Goal: Use online tool/utility: Utilize a website feature to perform a specific function

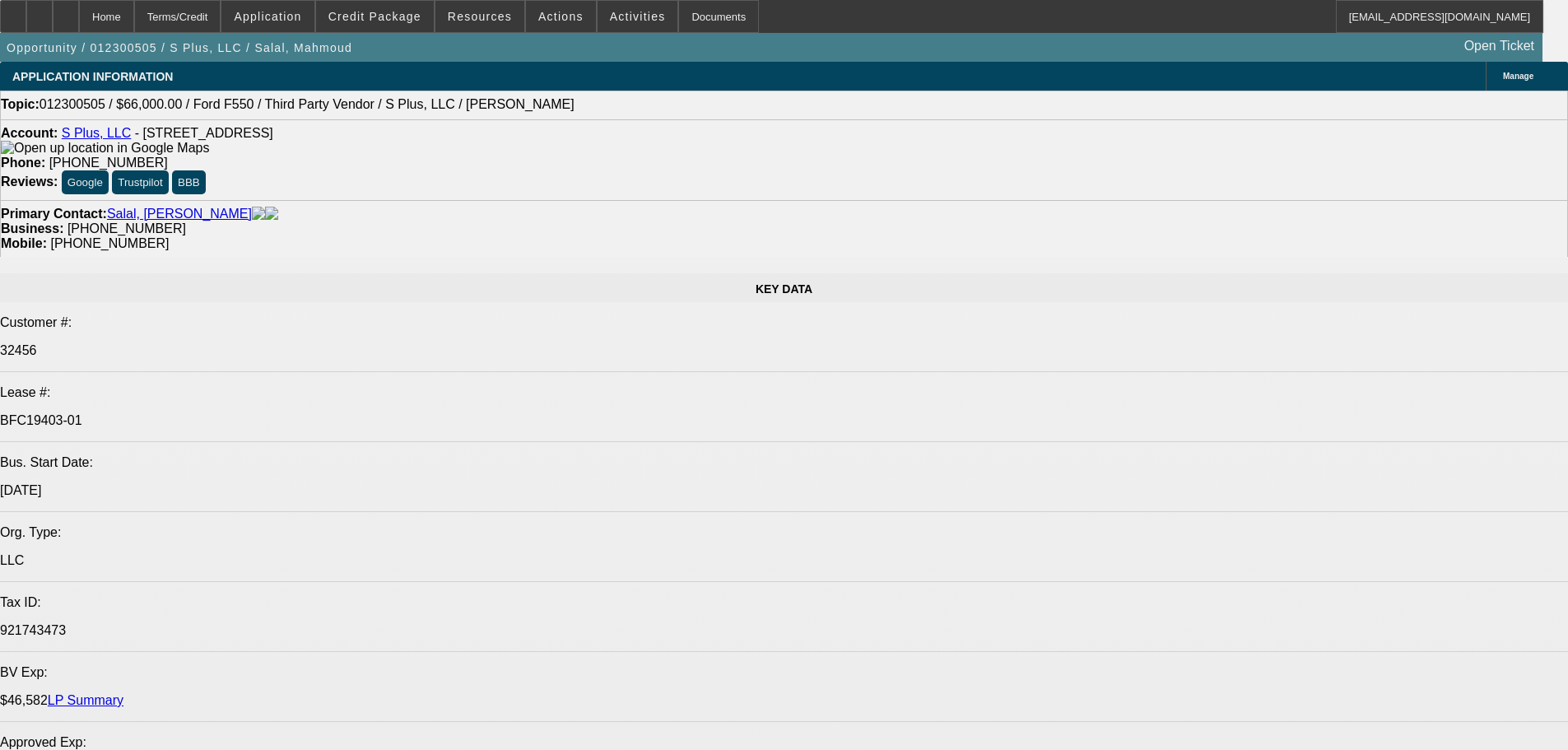
select select "0"
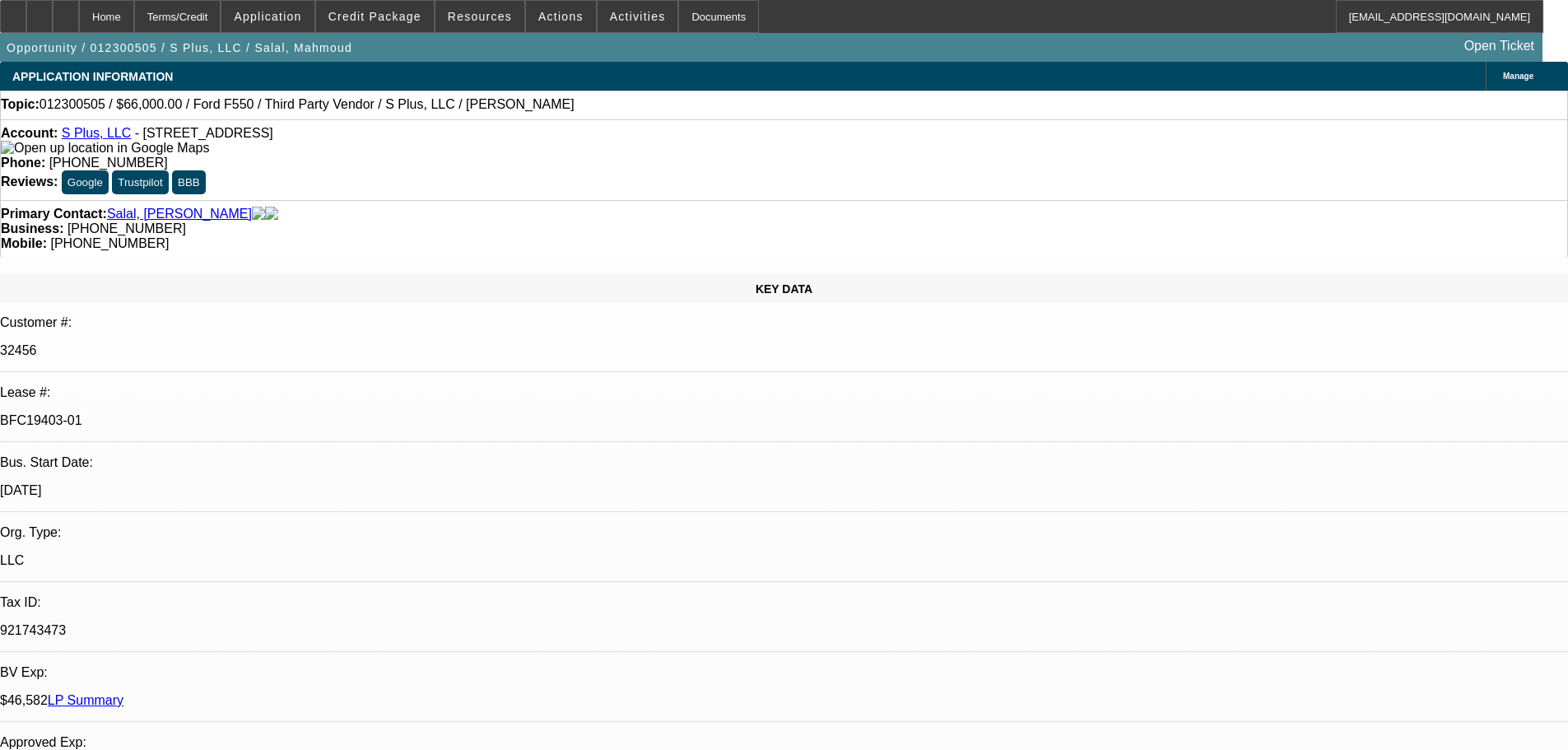
select select "2"
select select "0.1"
select select "4"
select select "0"
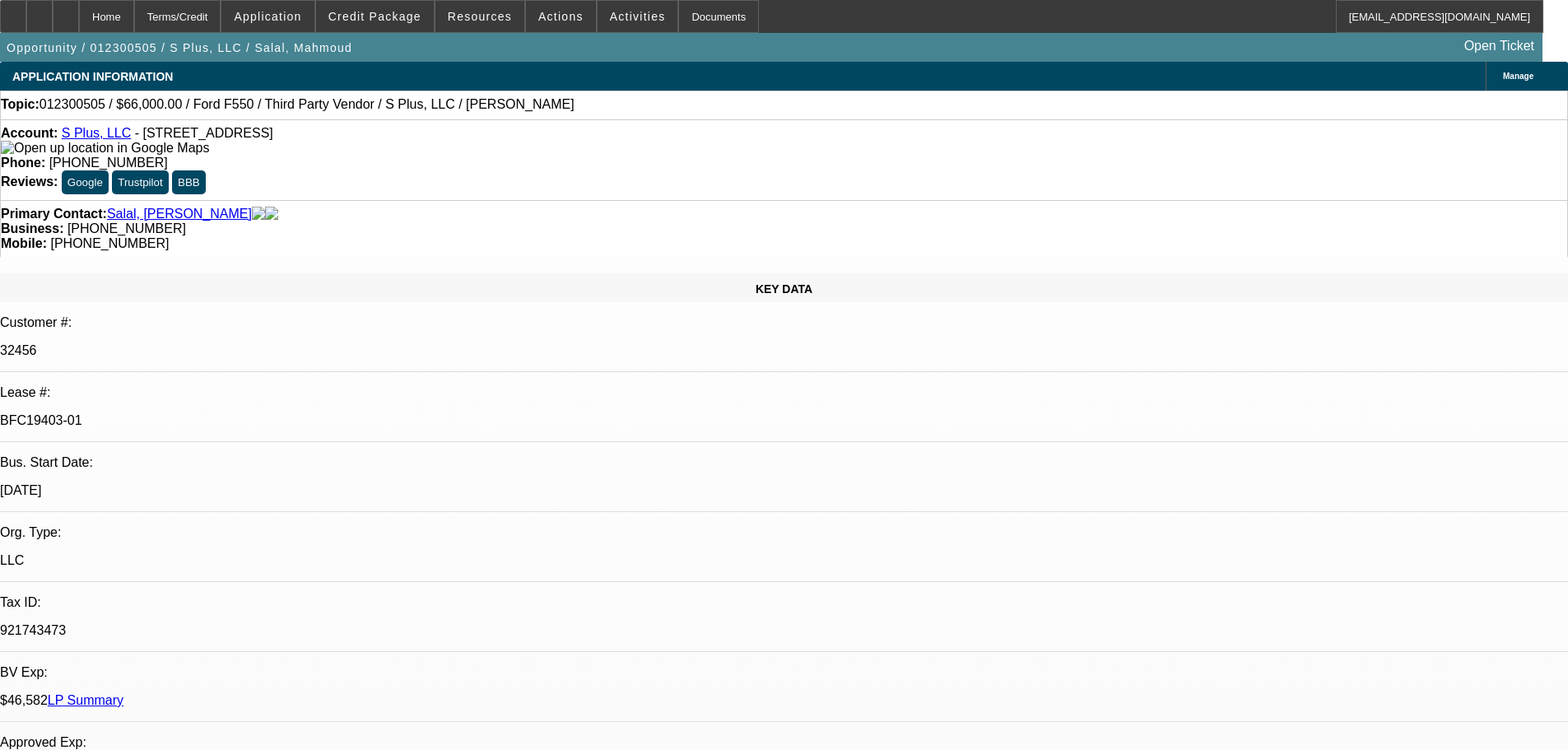
select select "2"
select select "0.1"
select select "4"
select select "0.2"
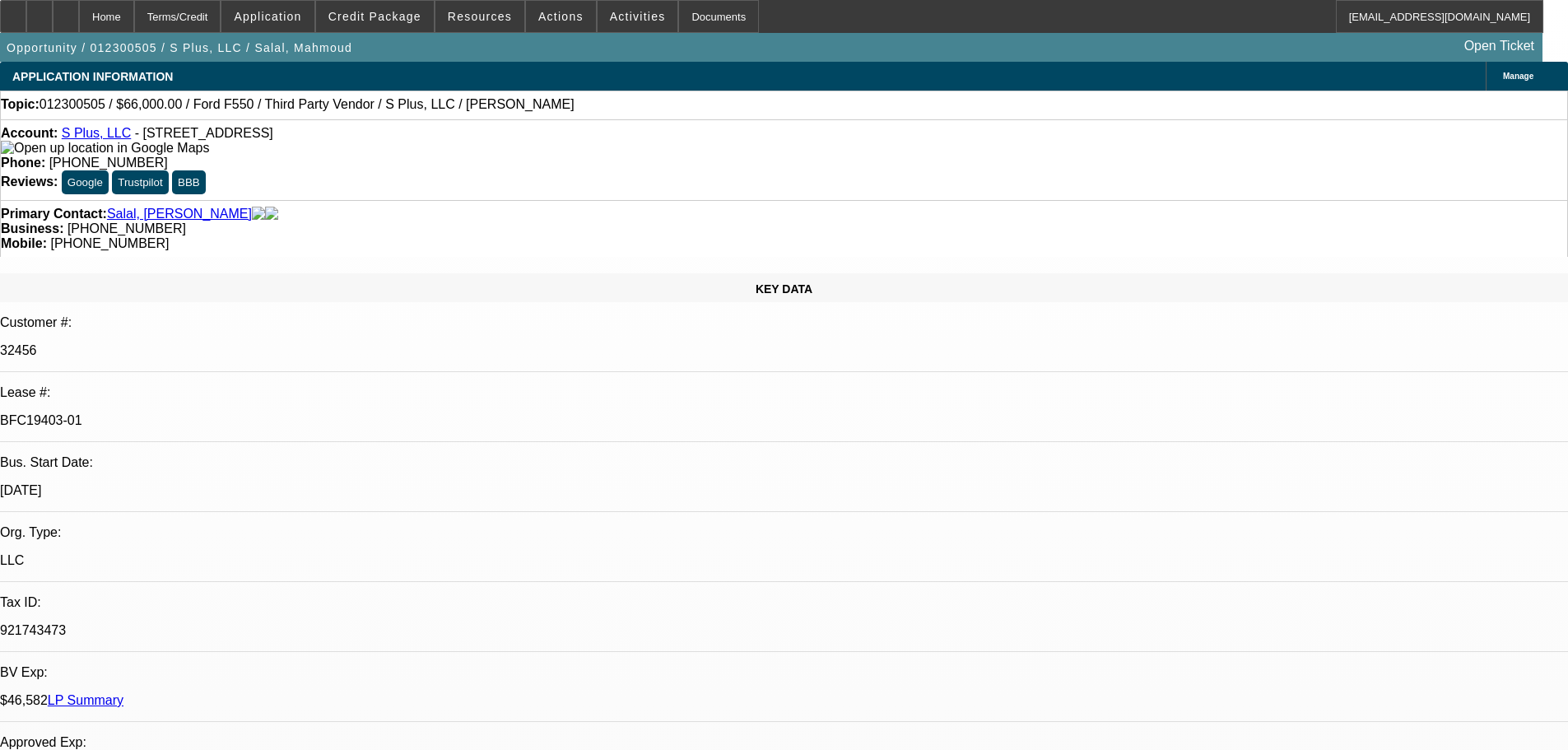
select select "2"
select select "0.1"
select select "4"
select select "0"
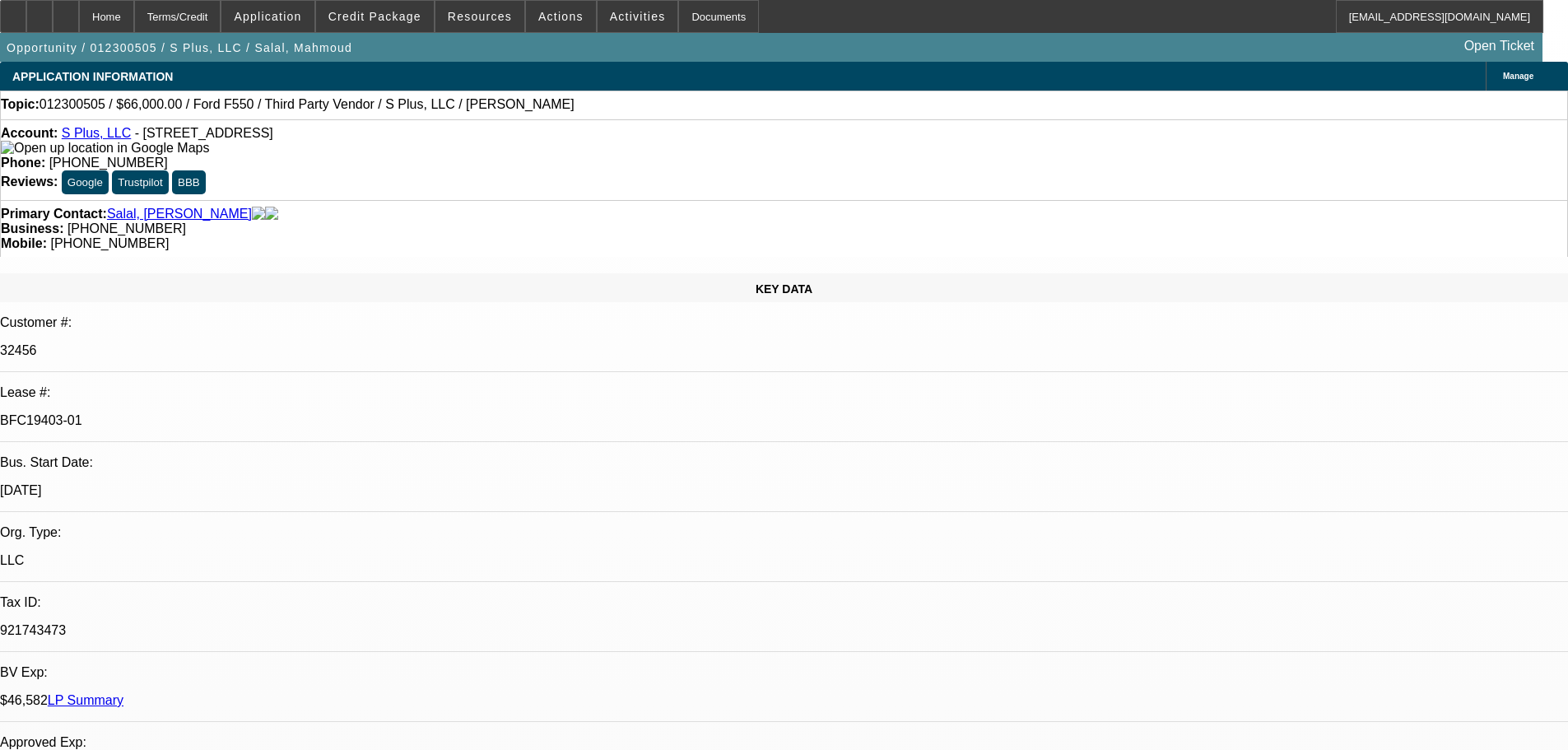
select select "2"
select select "0.1"
select select "4"
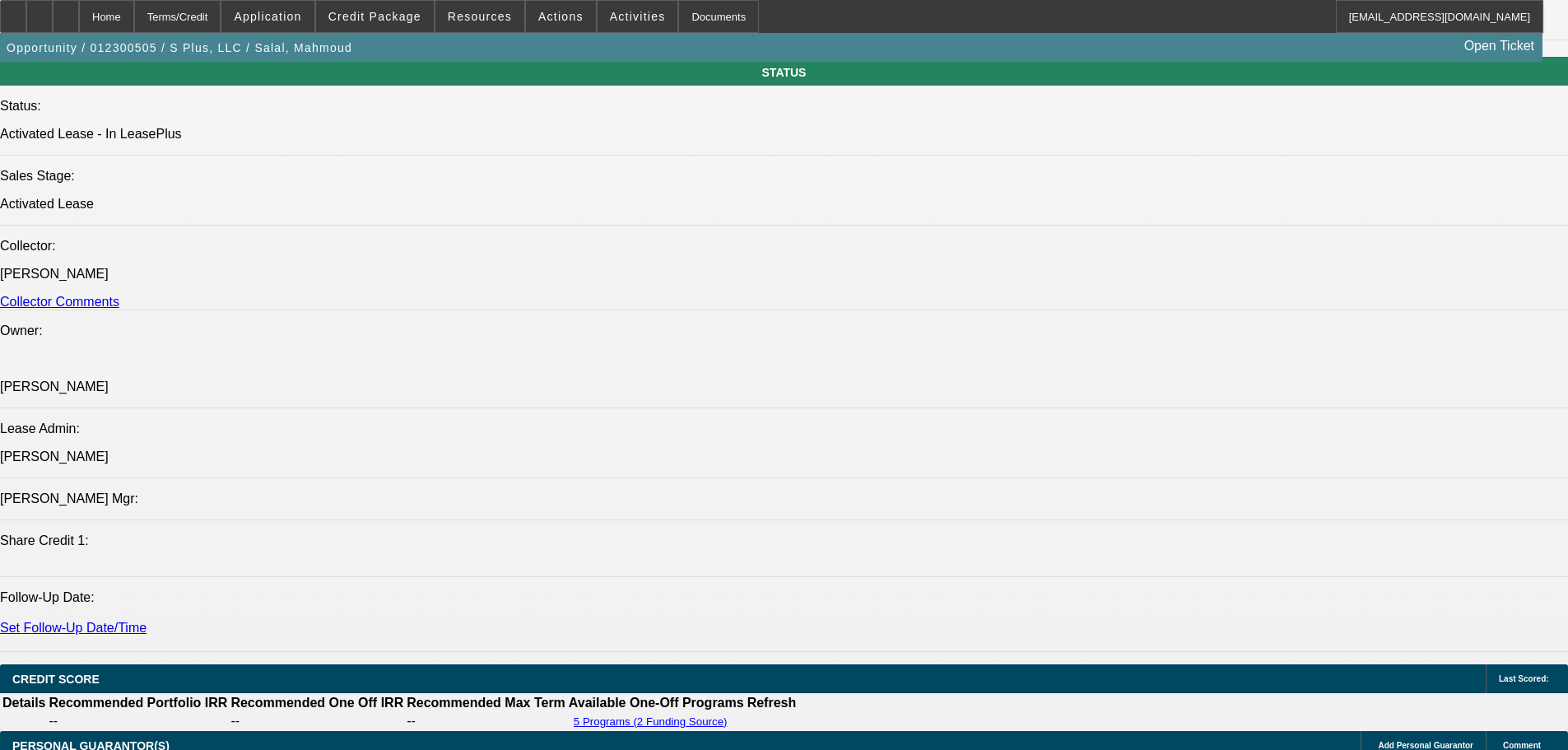
scroll to position [1481, 0]
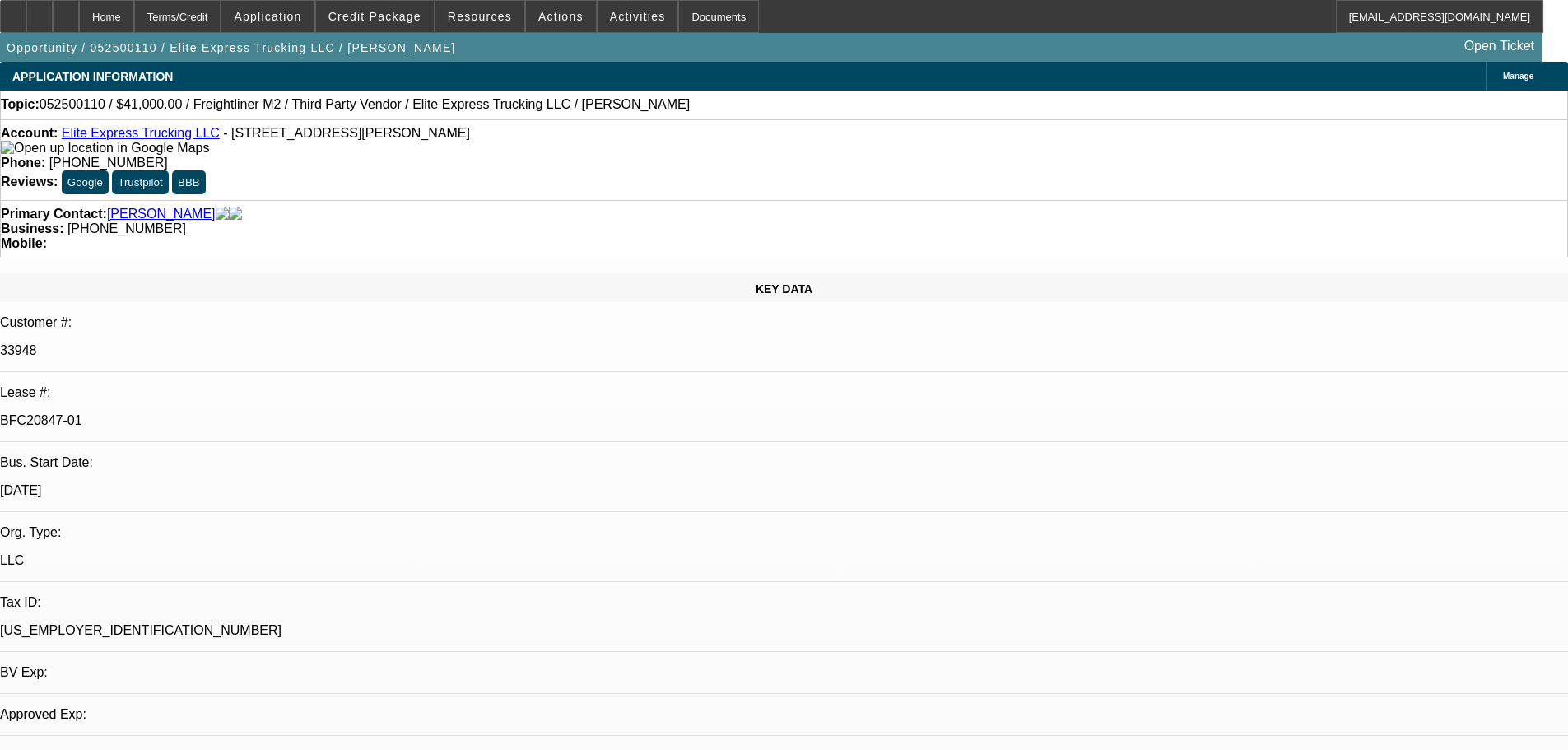
select select "0"
select select "2"
select select "0"
select select "6"
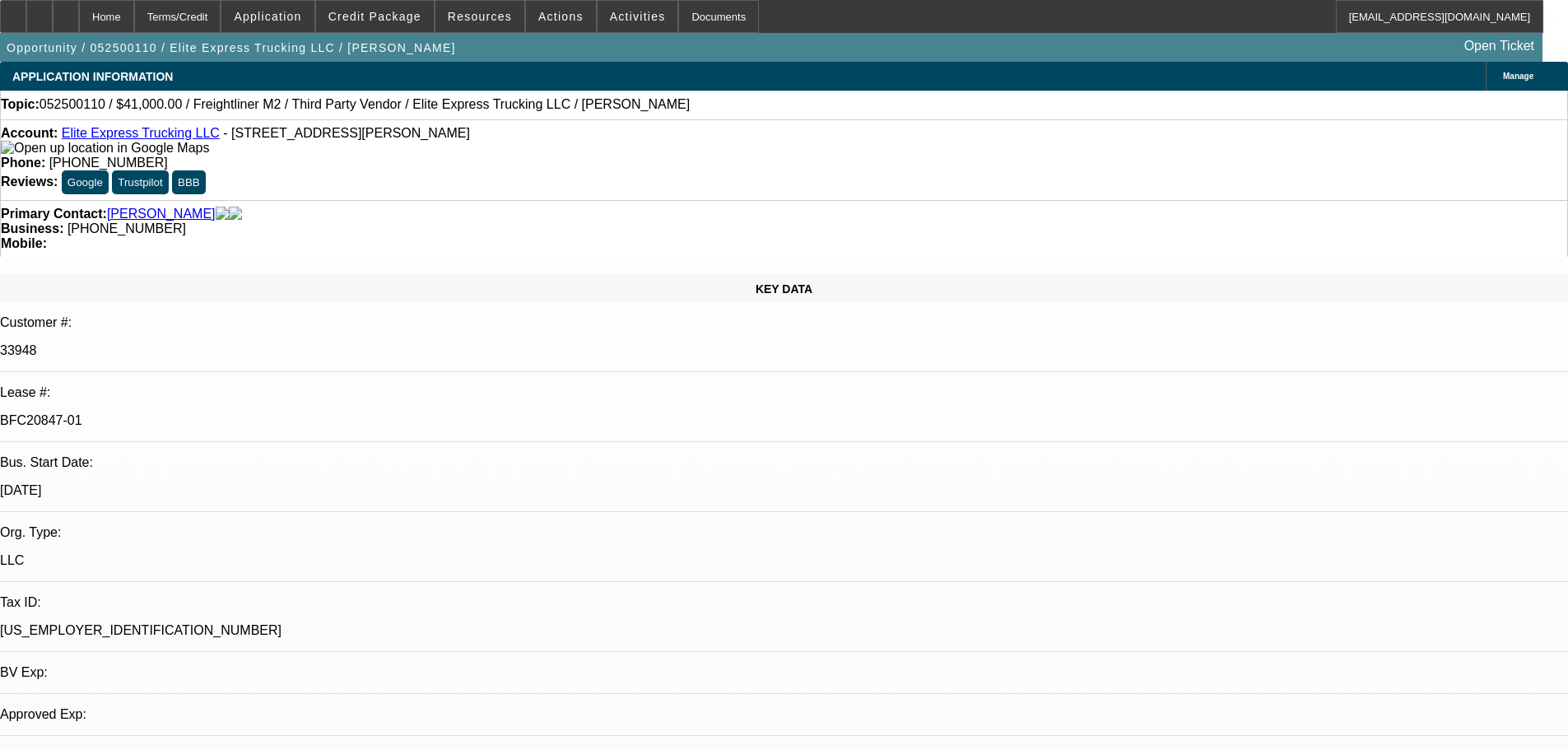
select select "0"
select select "2"
select select "0.1"
select select "4"
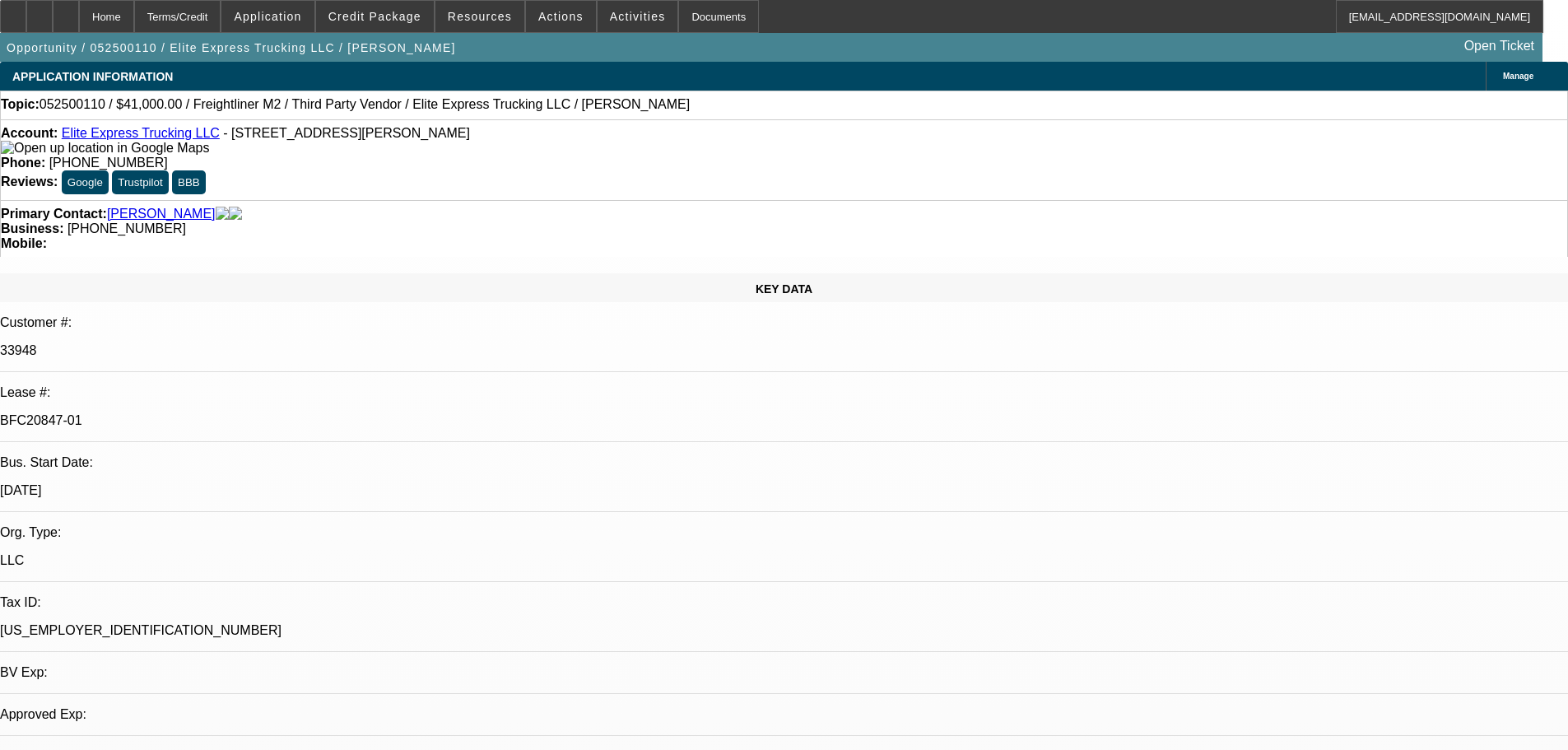
select select "0"
select select "2"
select select "0.1"
select select "4"
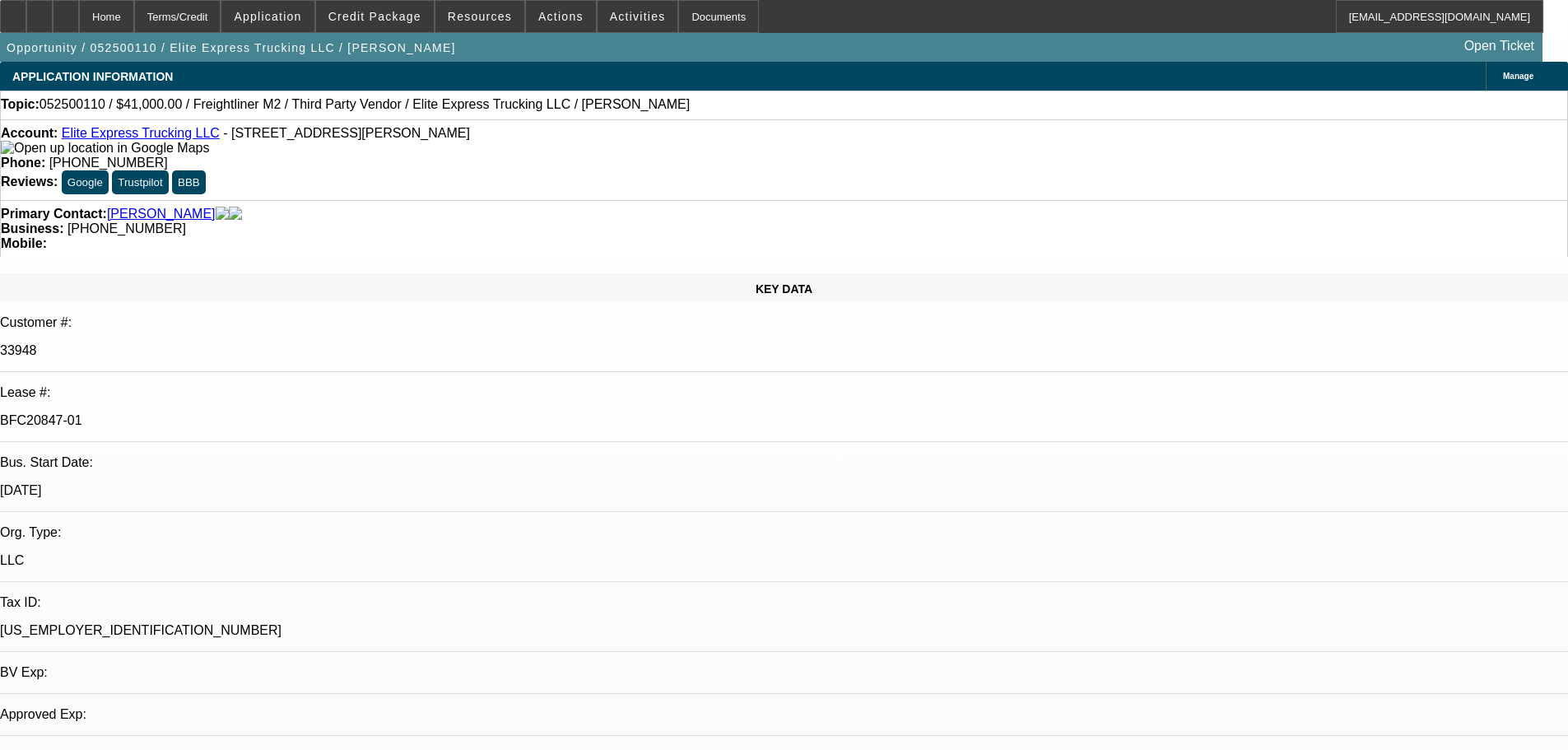
select select "0"
select select "2"
select select "0.1"
select select "4"
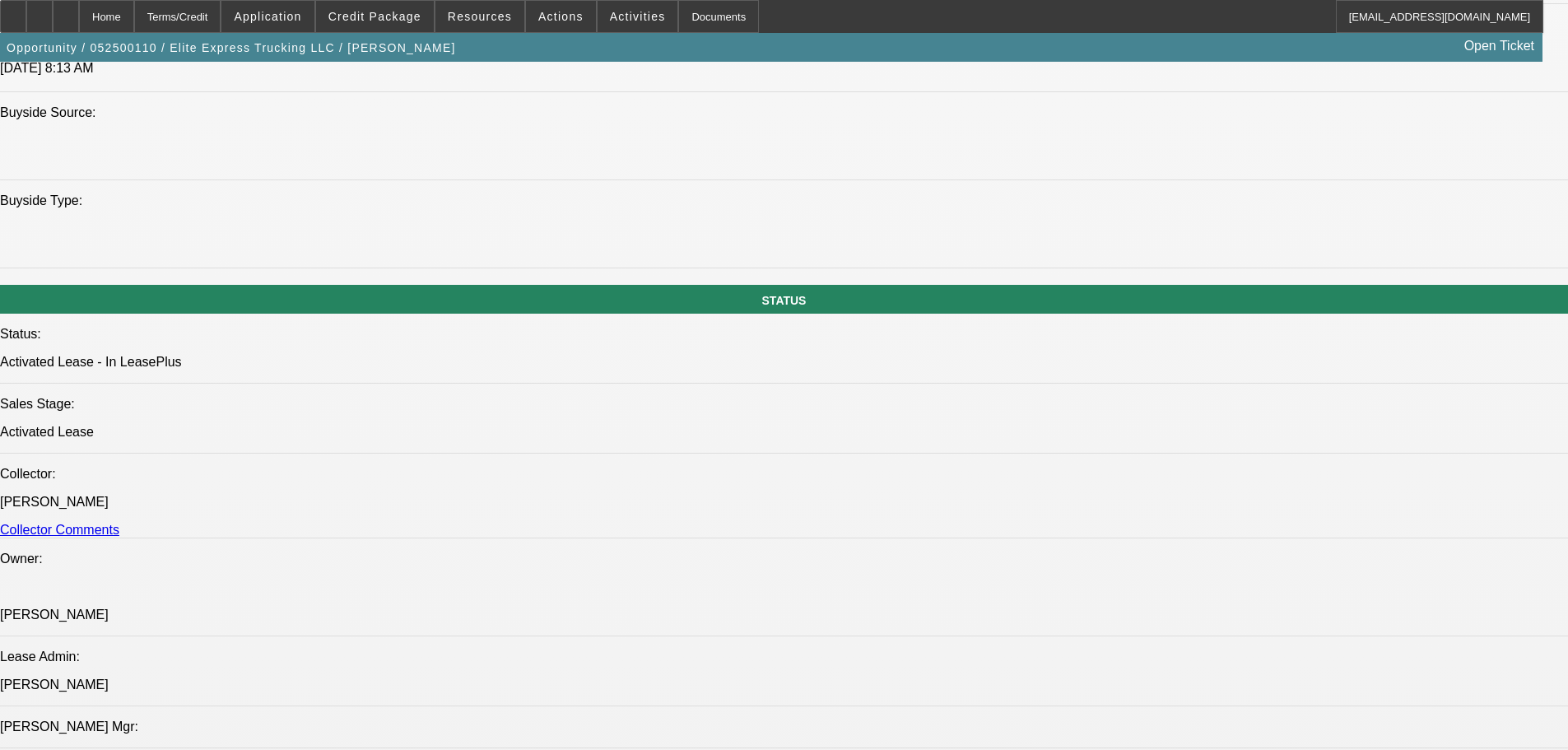
scroll to position [1645, 0]
